Goal: Information Seeking & Learning: Learn about a topic

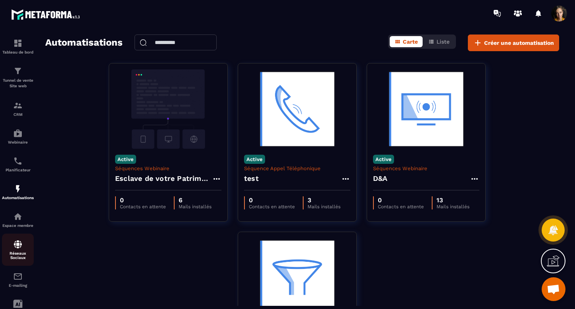
click at [13, 241] on img at bounding box center [18, 245] width 10 height 10
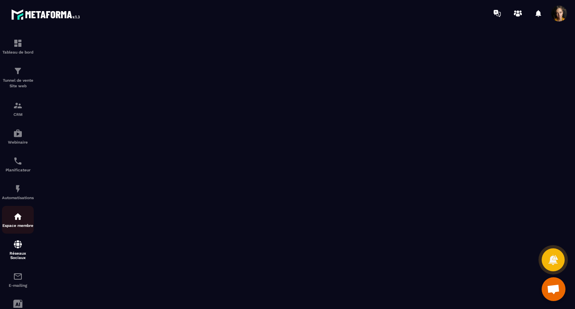
click at [19, 218] on img at bounding box center [18, 217] width 10 height 10
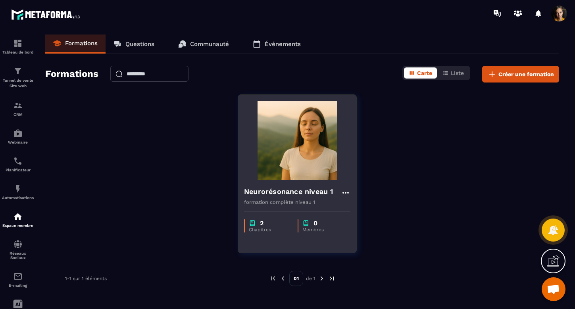
click at [275, 193] on h4 "Neurorésonance niveau 1" at bounding box center [288, 191] width 89 height 11
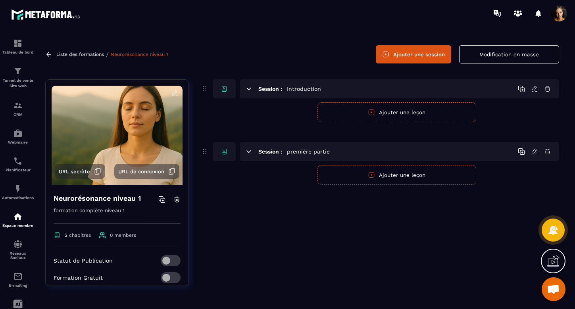
scroll to position [21, 0]
click at [247, 152] on icon at bounding box center [248, 151] width 7 height 7
click at [310, 151] on h5 "première partie" at bounding box center [308, 152] width 43 height 8
click at [308, 89] on h5 "Introduction" at bounding box center [304, 89] width 34 height 8
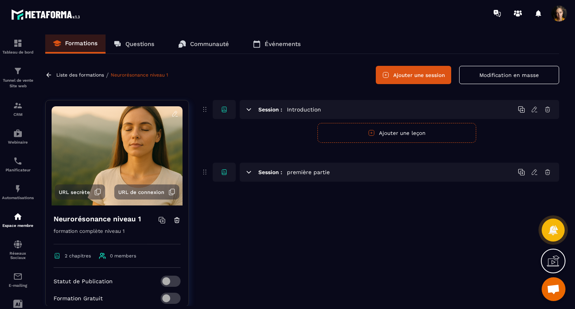
click at [142, 43] on p "Questions" at bounding box center [139, 43] width 29 height 7
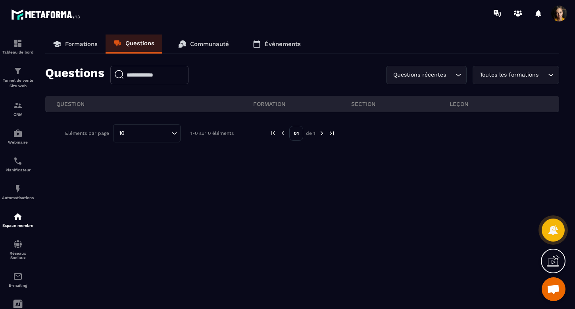
click at [86, 42] on p "Formations" at bounding box center [81, 43] width 33 height 7
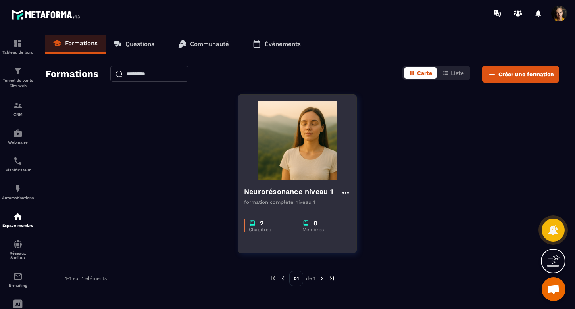
click at [288, 172] on img at bounding box center [297, 140] width 106 height 79
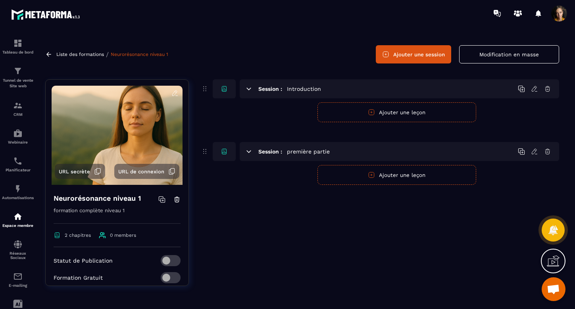
scroll to position [21, 0]
click at [249, 152] on icon at bounding box center [249, 151] width 4 height 2
